Goal: Feedback & Contribution: Contribute content

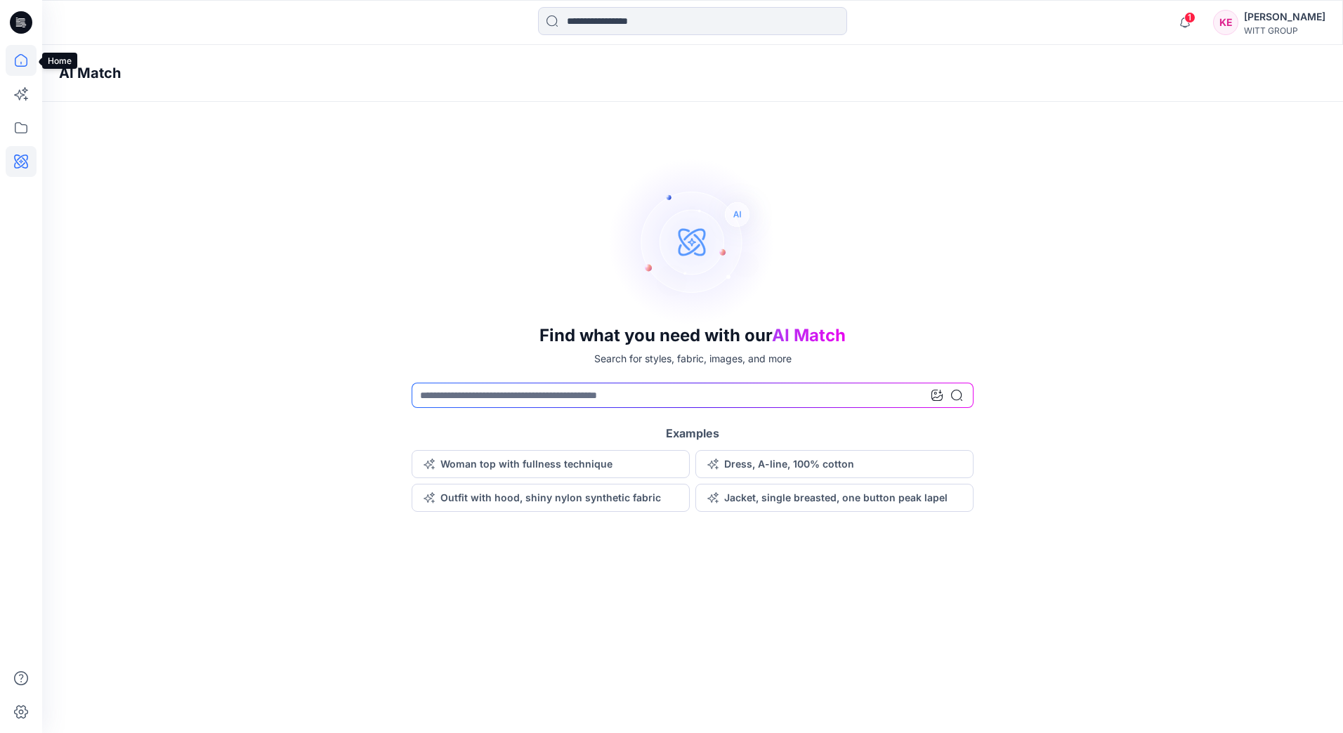
click at [17, 66] on icon at bounding box center [21, 60] width 13 height 13
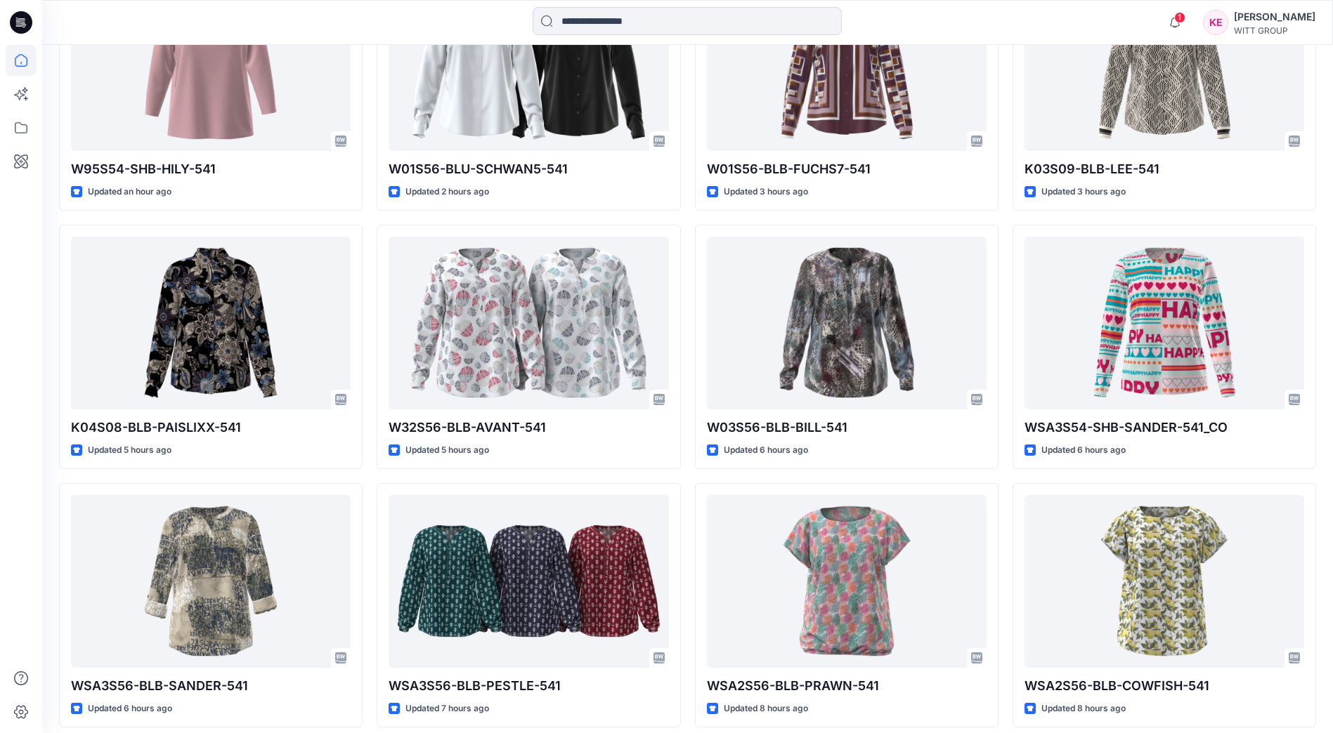
scroll to position [492, 0]
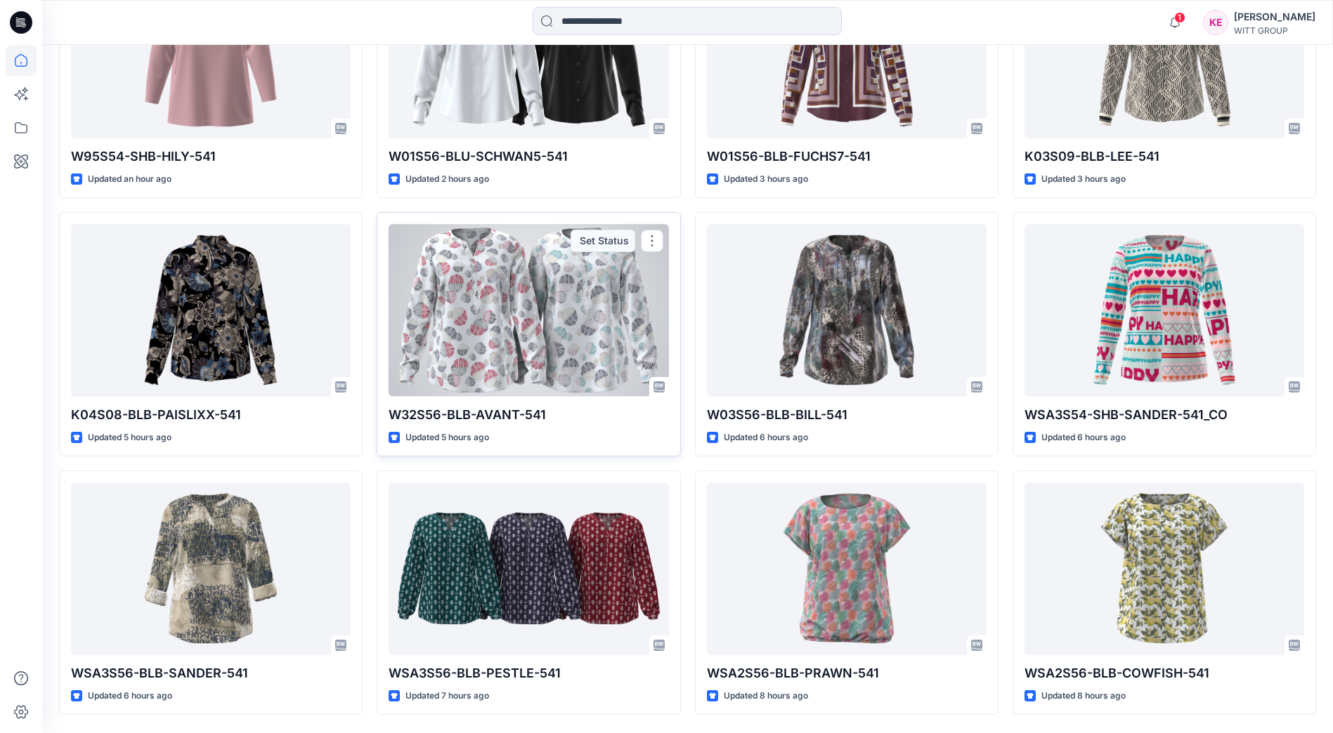
click at [473, 361] on div at bounding box center [528, 310] width 280 height 172
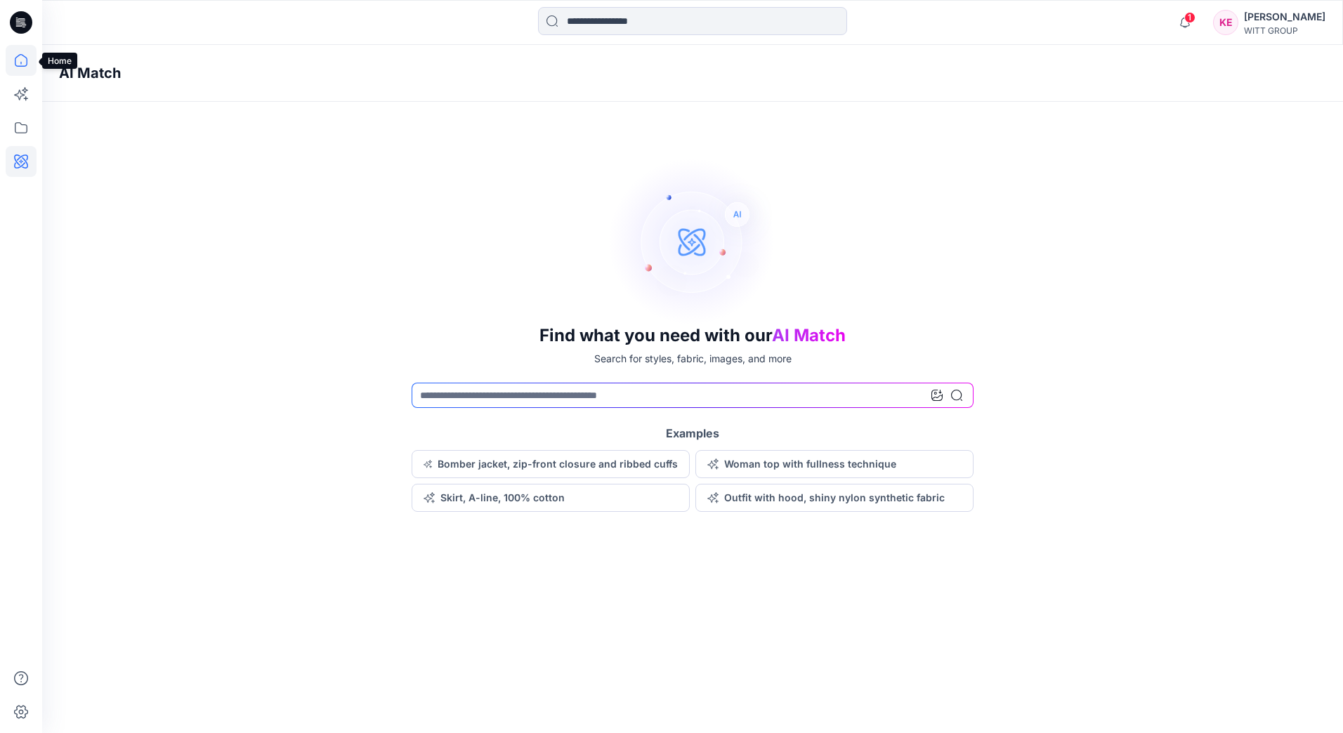
click at [14, 60] on icon at bounding box center [21, 60] width 31 height 31
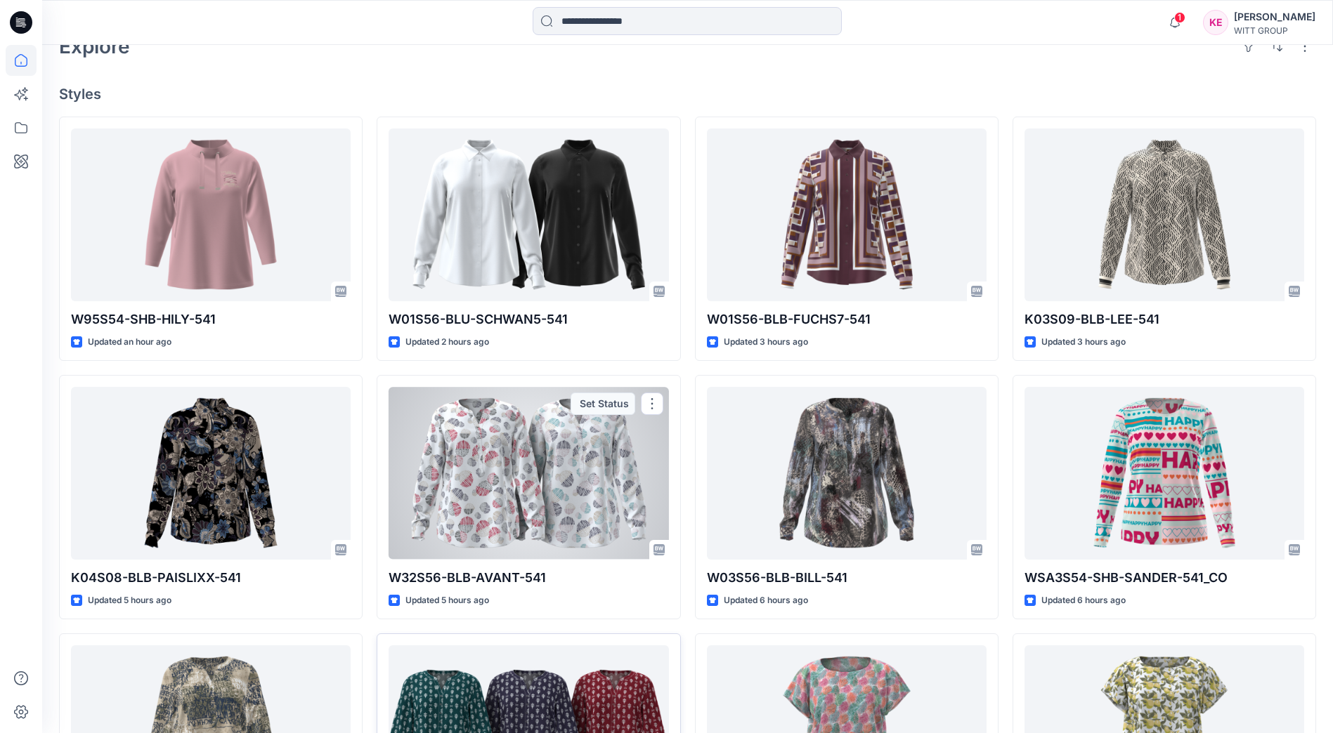
scroll to position [330, 0]
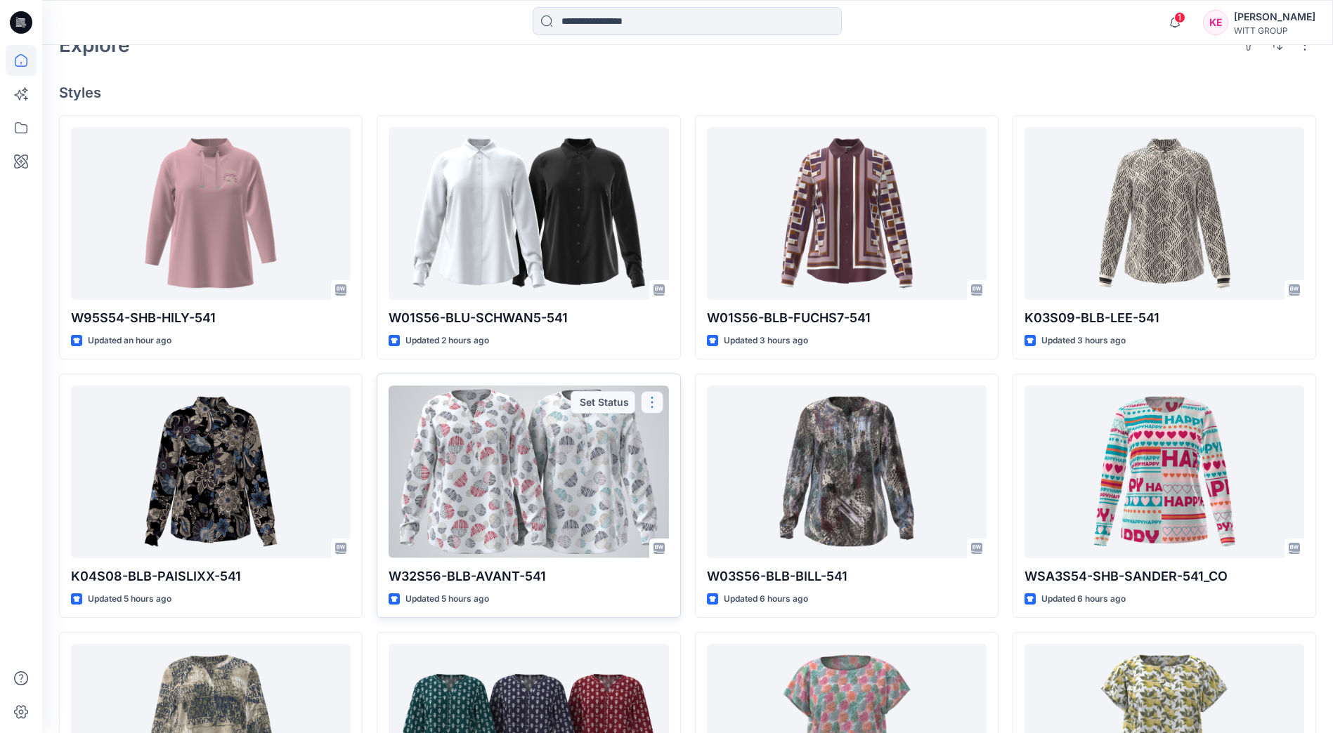
click at [647, 400] on button "button" at bounding box center [652, 402] width 22 height 22
click at [617, 402] on div "Set Status" at bounding box center [602, 402] width 65 height 22
click at [468, 573] on p "W32S56-BLB-AVANT-541" at bounding box center [528, 577] width 280 height 20
click at [486, 532] on div at bounding box center [528, 472] width 280 height 172
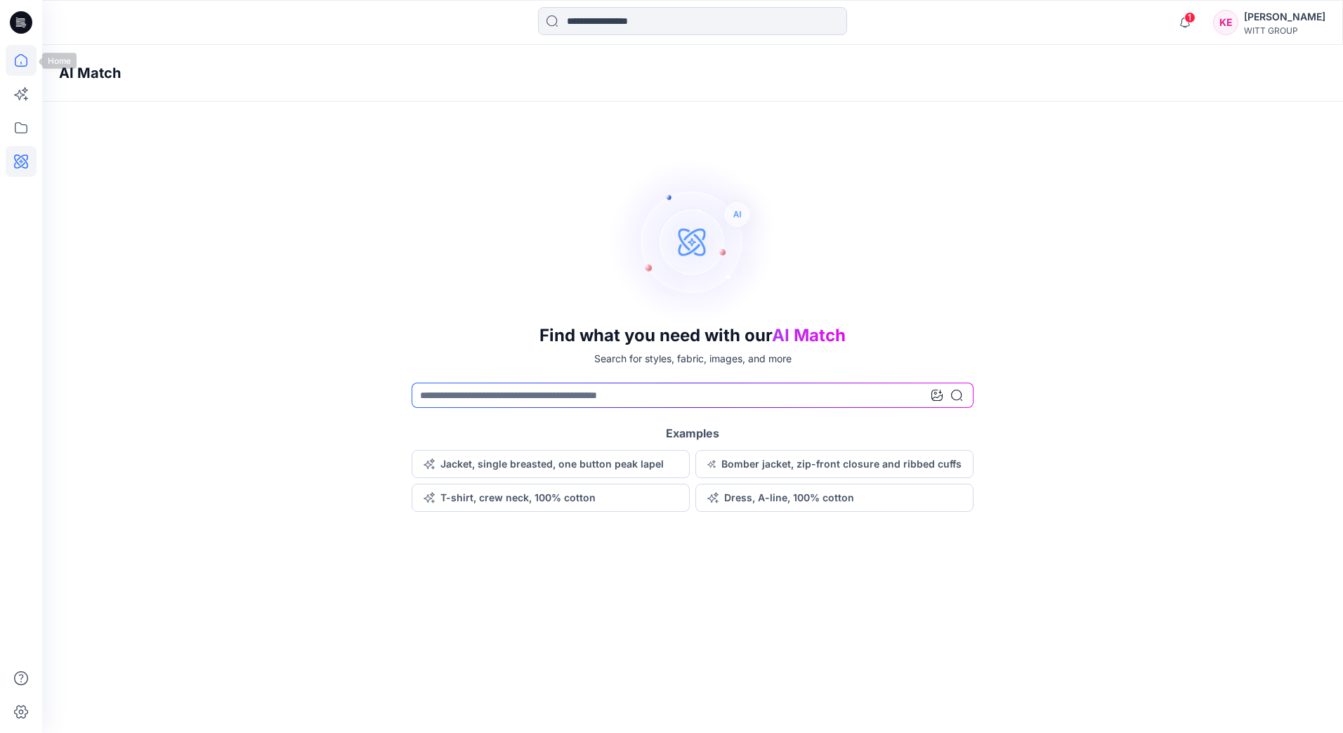
click at [18, 64] on icon at bounding box center [21, 60] width 31 height 31
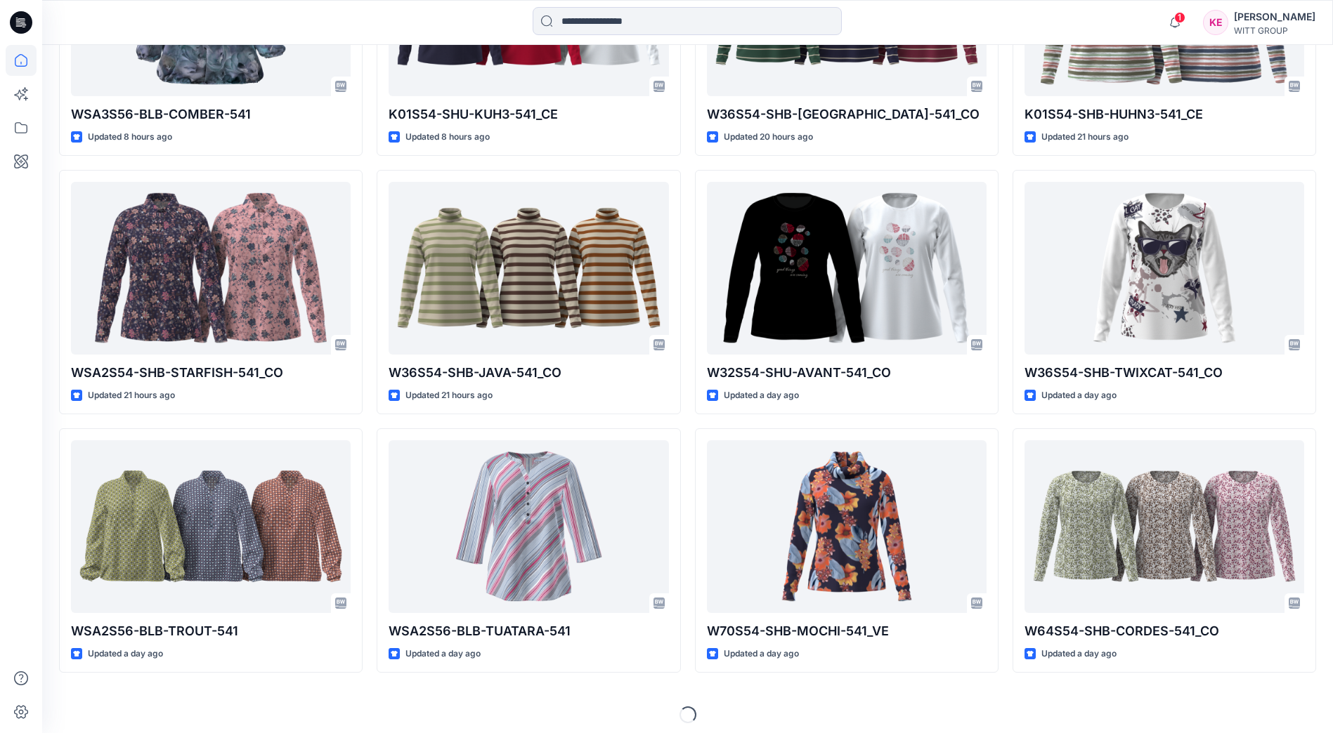
scroll to position [1314, 0]
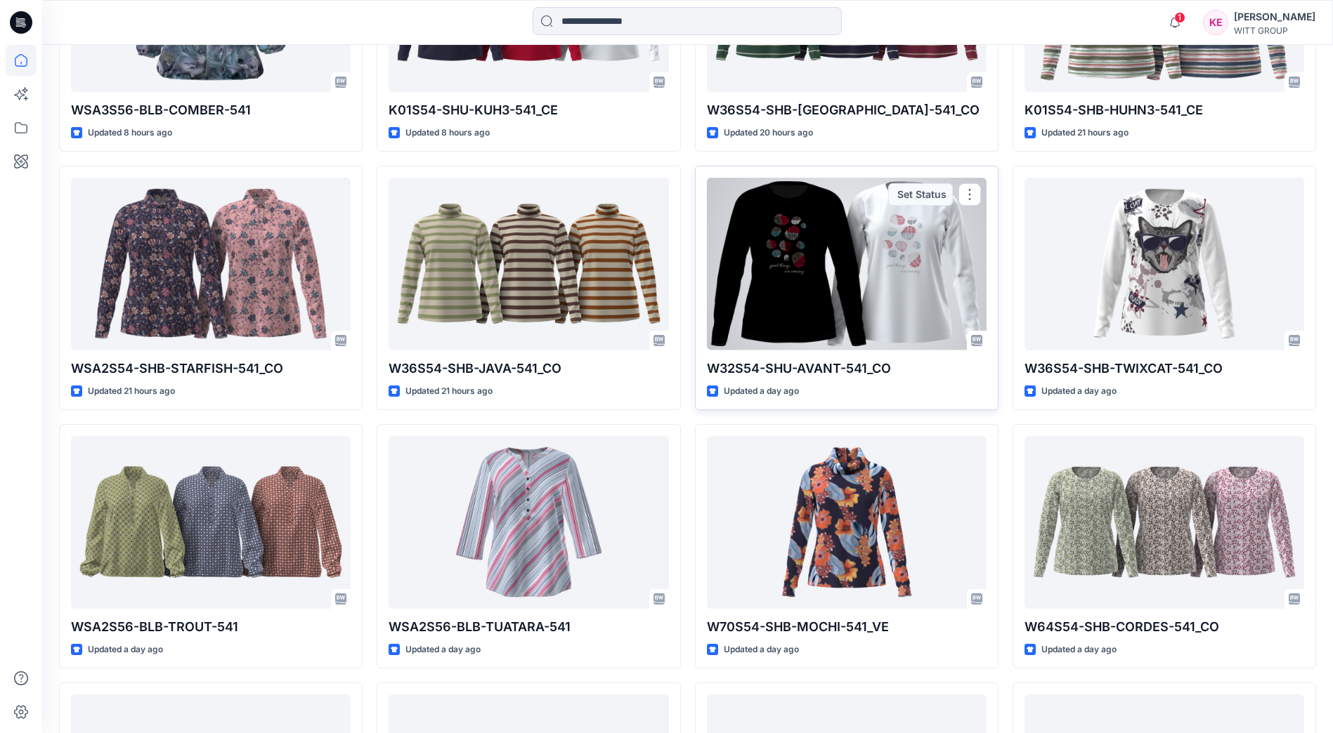
click at [835, 334] on div at bounding box center [847, 264] width 280 height 172
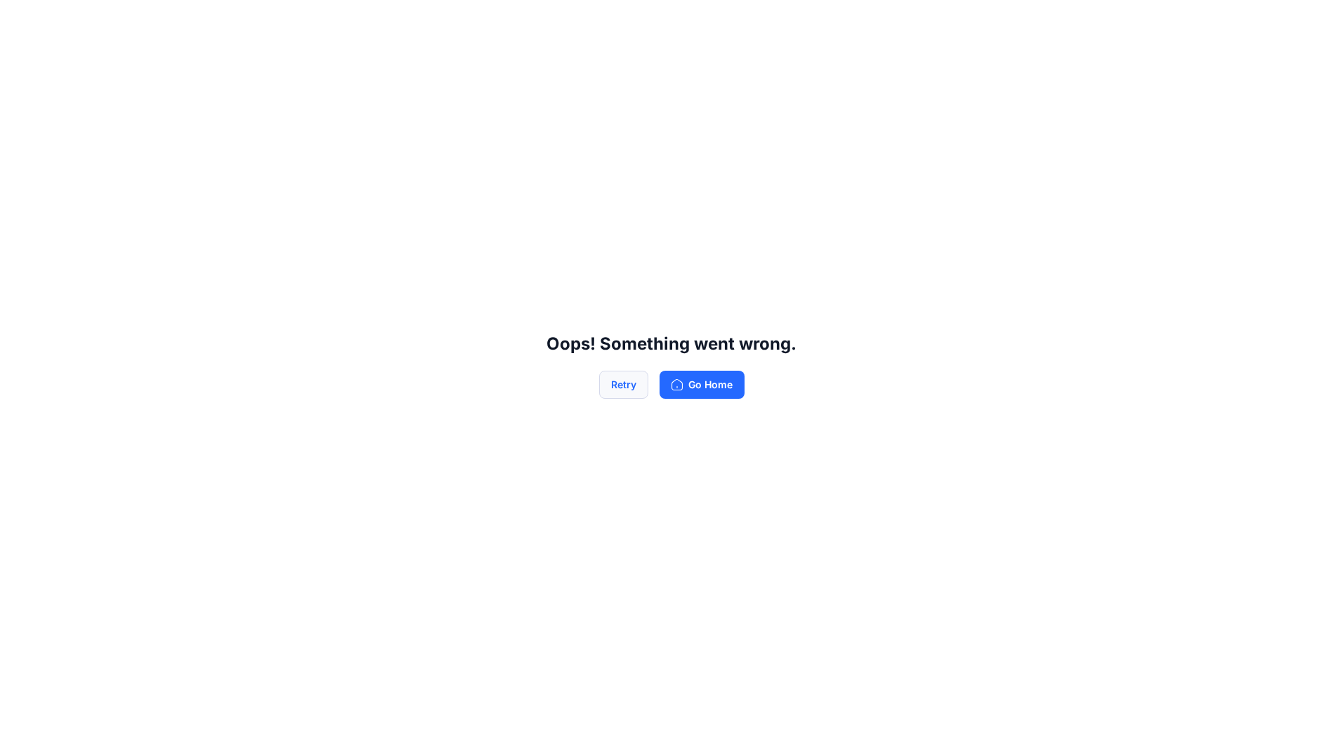
click at [632, 385] on button "Retry" at bounding box center [623, 385] width 49 height 28
click at [690, 385] on button "Go Home" at bounding box center [702, 385] width 85 height 28
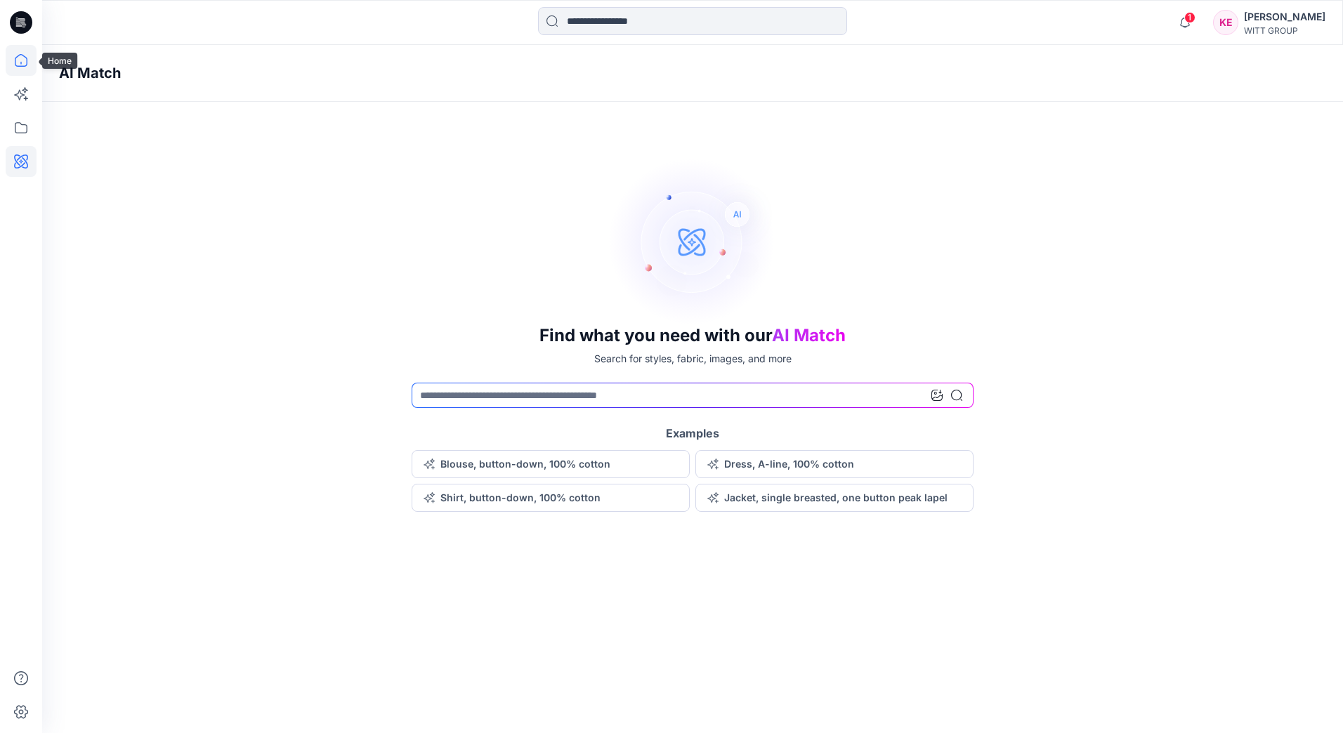
click at [20, 60] on icon at bounding box center [21, 60] width 31 height 31
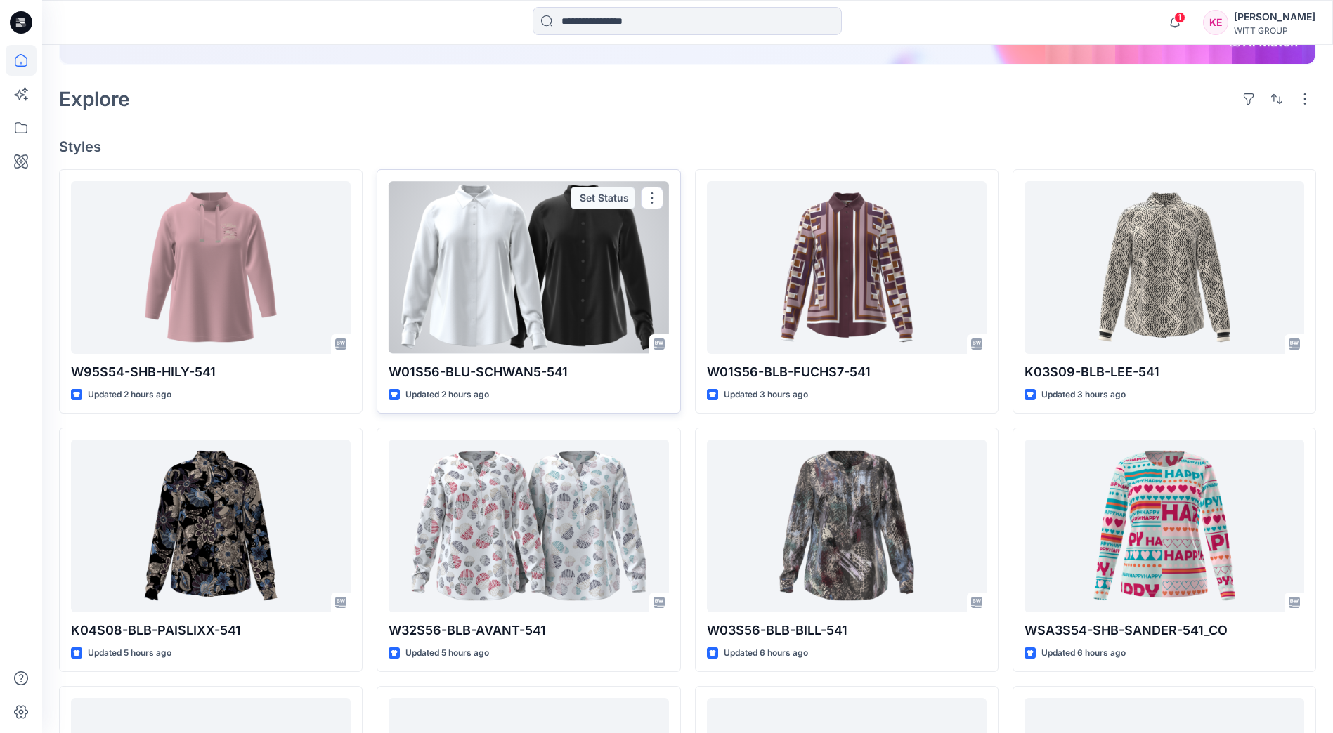
scroll to position [281, 0]
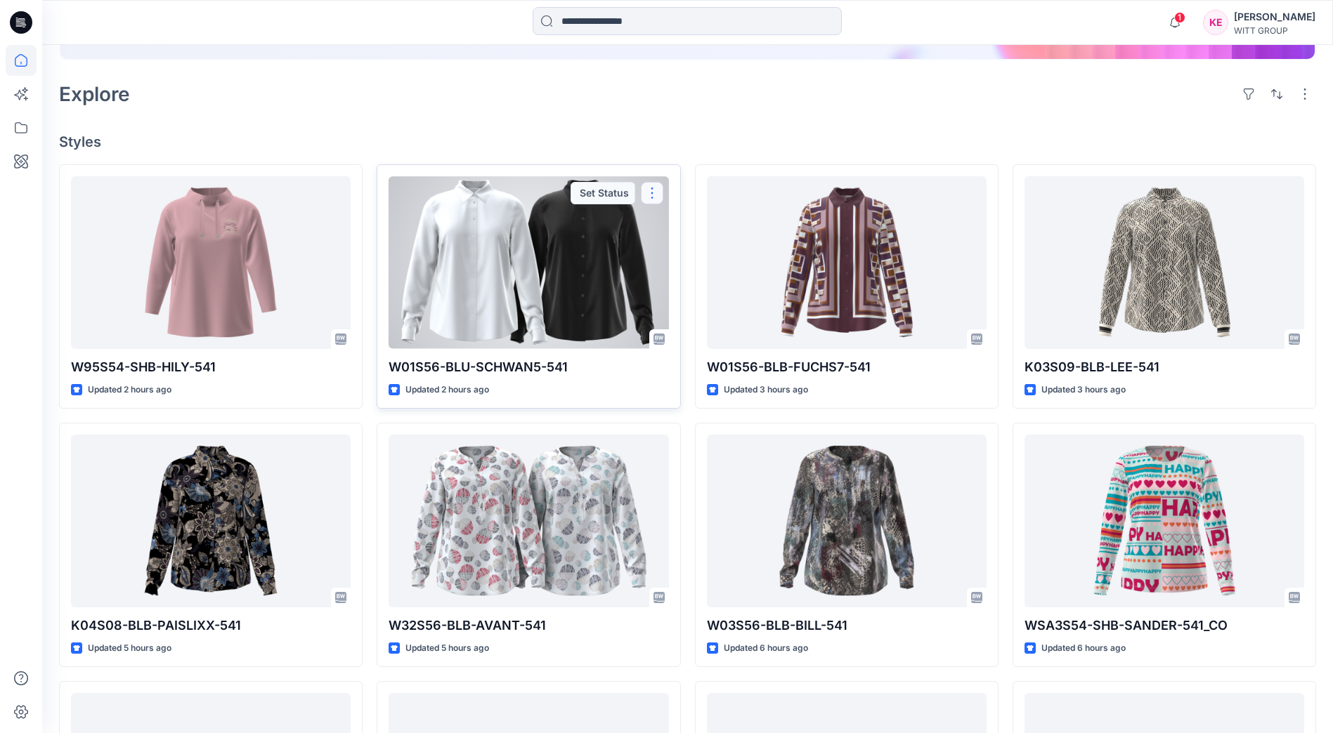
click at [655, 194] on button "button" at bounding box center [652, 193] width 22 height 22
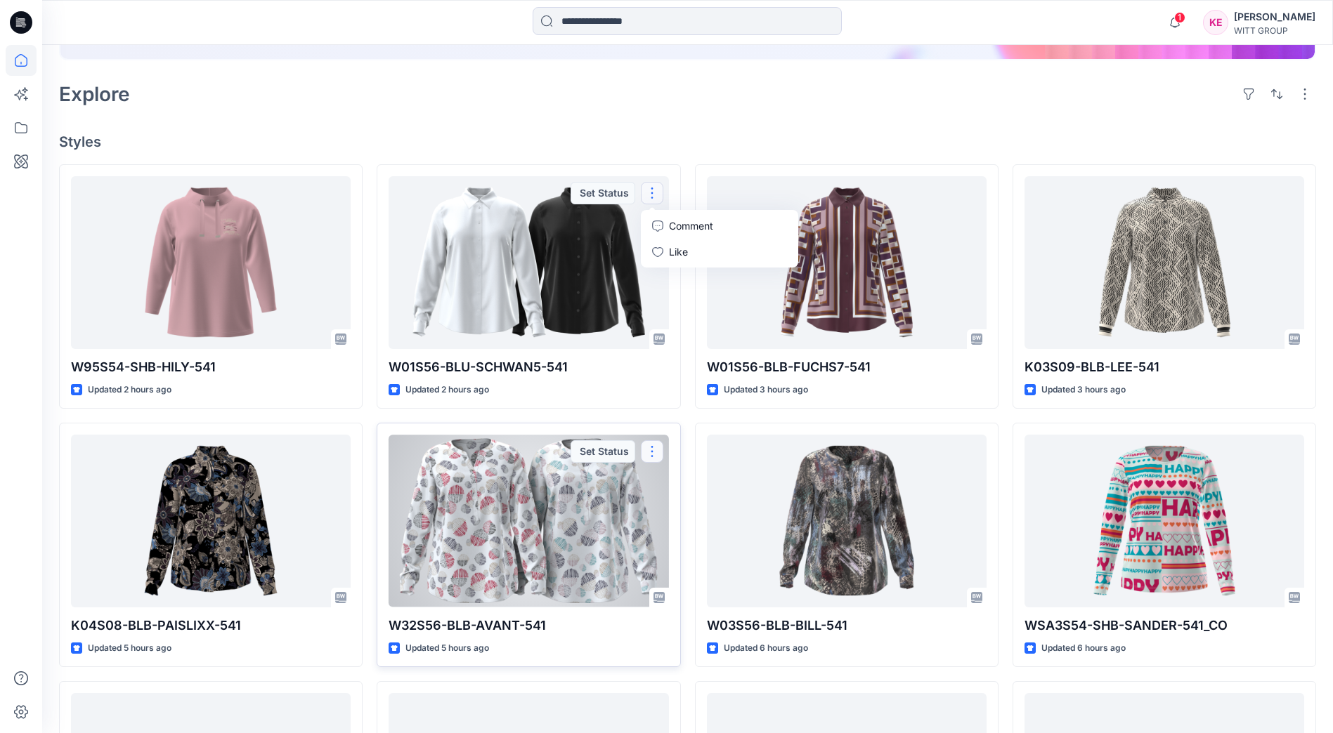
click at [653, 451] on button "button" at bounding box center [652, 451] width 22 height 22
click at [669, 476] on link "Comment" at bounding box center [719, 484] width 152 height 26
